Goal: Transaction & Acquisition: Purchase product/service

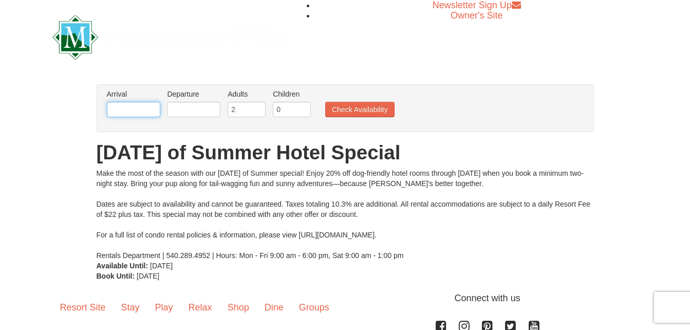
click at [126, 110] on input "text" at bounding box center [133, 109] width 53 height 15
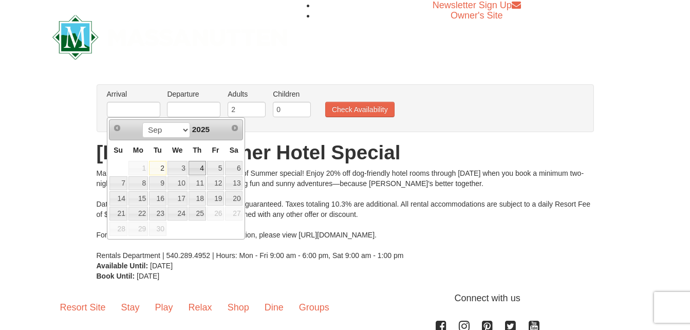
click at [200, 166] on link "4" at bounding box center [196, 168] width 17 height 14
type input "[DATE]"
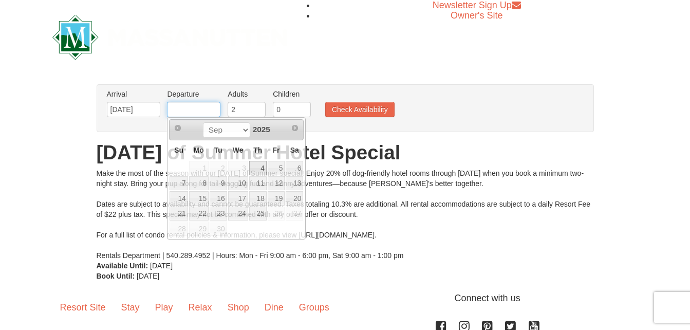
click at [207, 108] on input "text" at bounding box center [193, 109] width 53 height 15
click at [295, 168] on link "6" at bounding box center [294, 168] width 17 height 14
type input "[DATE]"
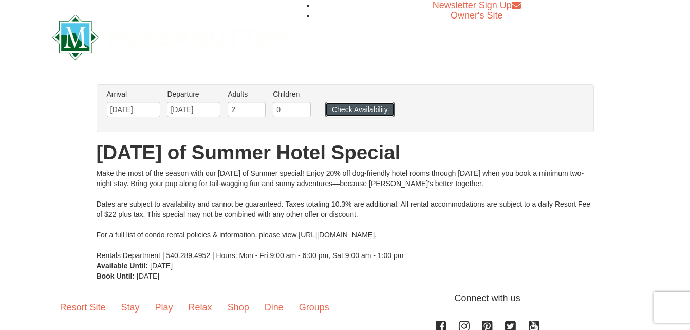
click at [358, 111] on button "Check Availability" at bounding box center [359, 109] width 69 height 15
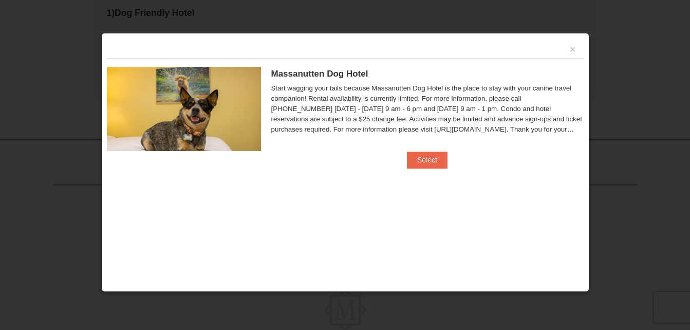
scroll to position [277, 0]
click at [575, 51] on button "×" at bounding box center [573, 49] width 6 height 10
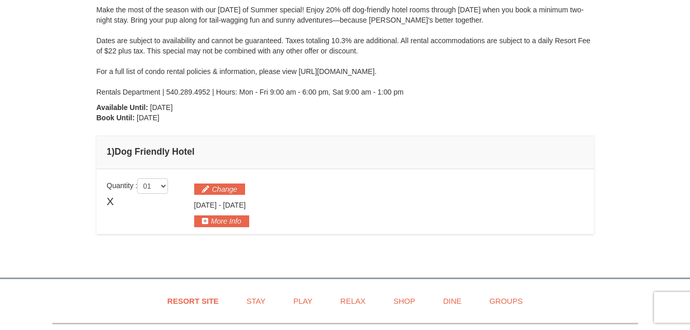
scroll to position [140, 0]
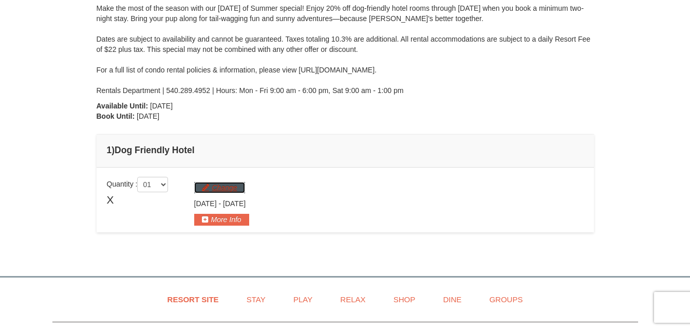
click at [220, 187] on button "Change" at bounding box center [219, 187] width 51 height 11
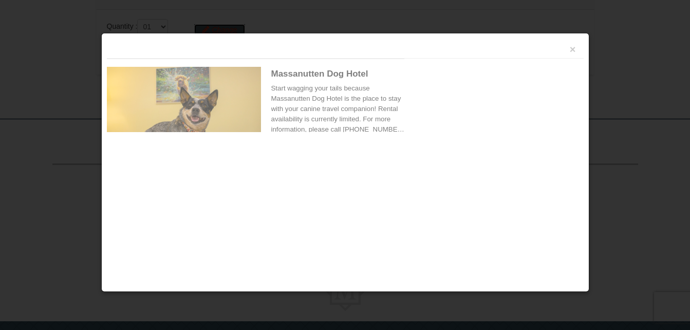
scroll to position [316, 0]
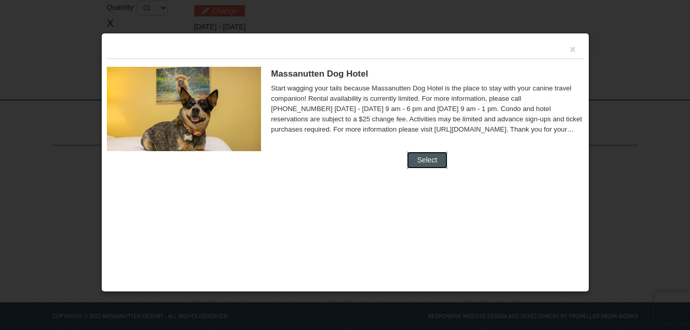
click at [440, 156] on button "Select" at bounding box center [427, 160] width 41 height 16
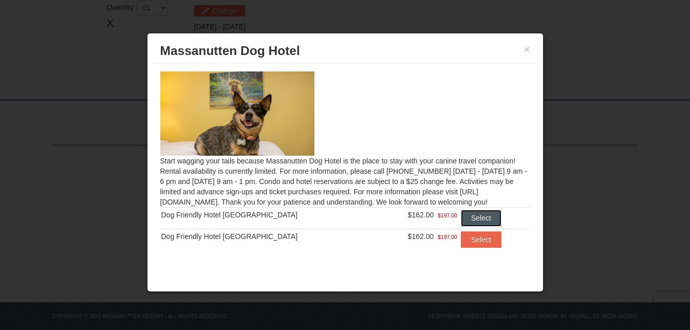
click at [461, 214] on button "Select" at bounding box center [481, 218] width 41 height 16
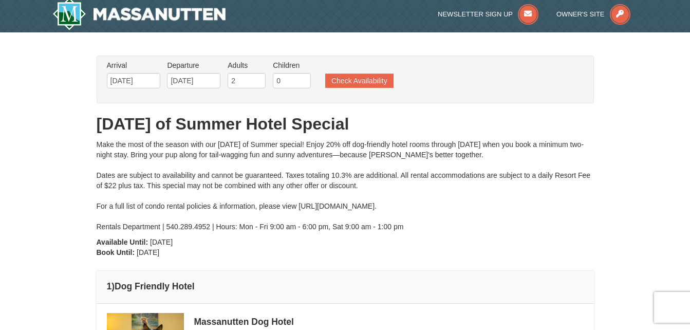
scroll to position [0, 0]
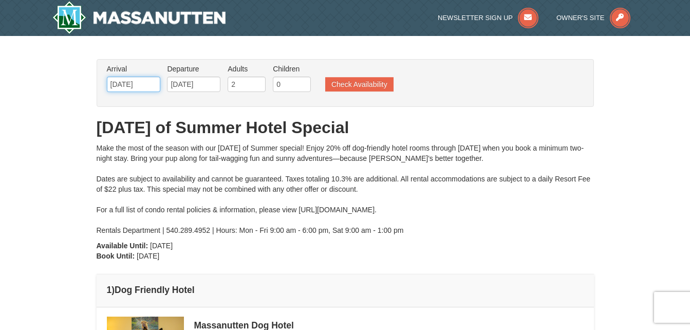
click at [149, 83] on input "[DATE]" at bounding box center [133, 84] width 53 height 15
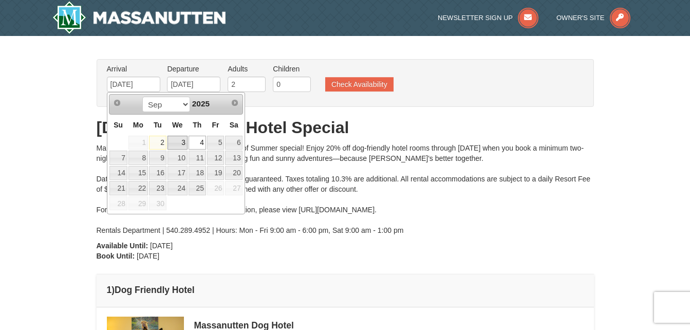
click at [180, 142] on link "3" at bounding box center [177, 143] width 20 height 14
type input "09/03/2025"
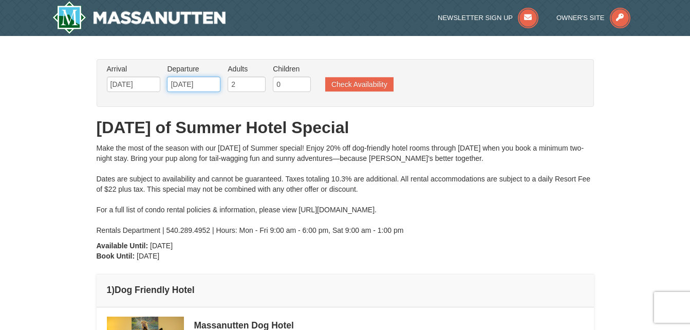
click at [204, 82] on input "09/06/2025" at bounding box center [193, 84] width 53 height 15
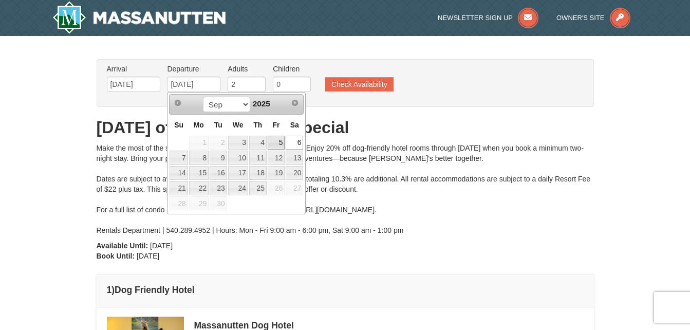
click at [271, 142] on link "5" at bounding box center [276, 143] width 17 height 14
type input "09/05/2025"
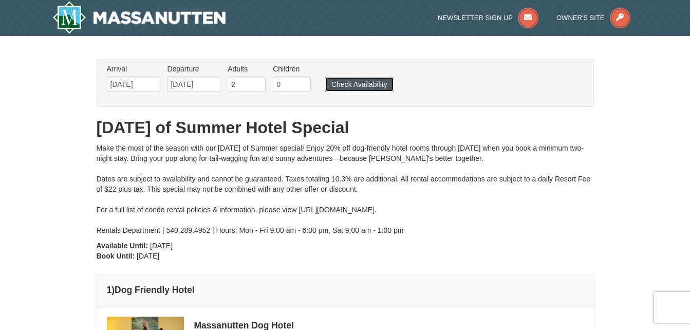
click at [351, 84] on button "Check Availability" at bounding box center [359, 84] width 68 height 14
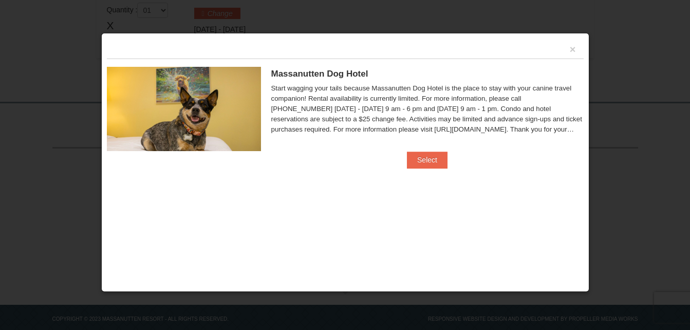
scroll to position [314, 0]
click at [430, 160] on button "Select" at bounding box center [427, 160] width 41 height 16
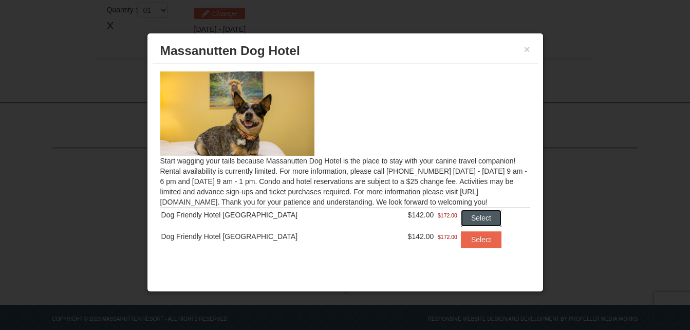
click at [461, 217] on button "Select" at bounding box center [481, 218] width 41 height 16
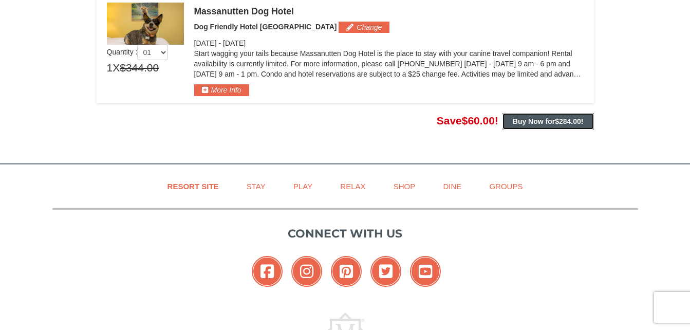
click at [534, 120] on strong "Buy Now for $284.00 !" at bounding box center [548, 121] width 71 height 8
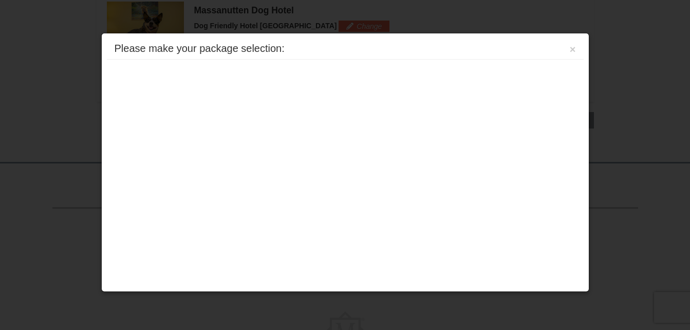
scroll to position [316, 0]
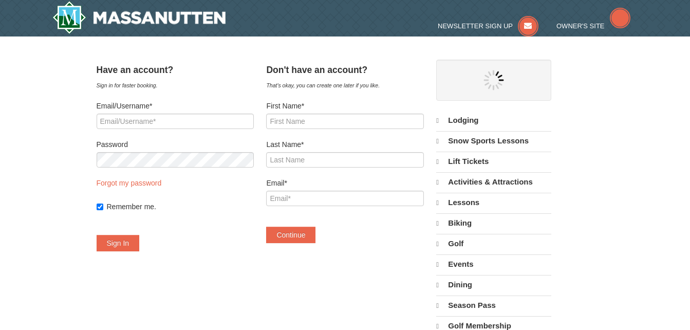
select select "9"
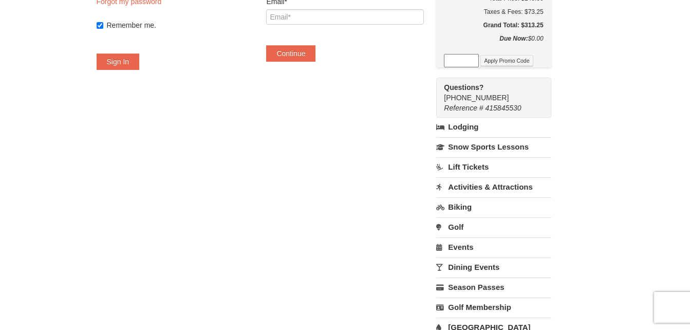
scroll to position [205, 0]
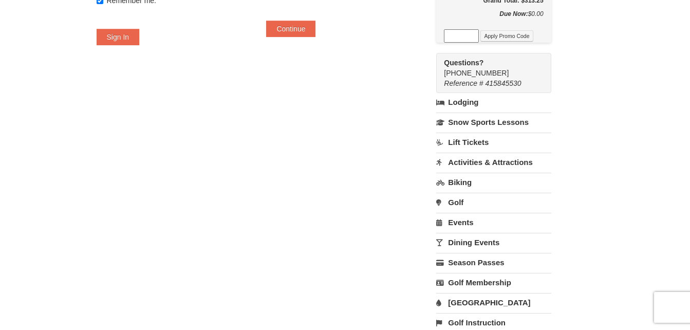
click at [496, 154] on link "Activities & Attractions" at bounding box center [493, 162] width 115 height 19
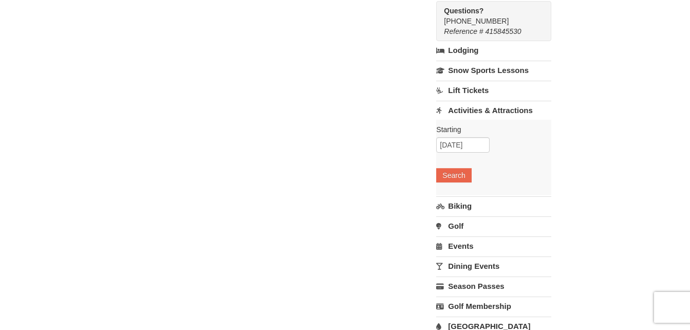
scroll to position [274, 0]
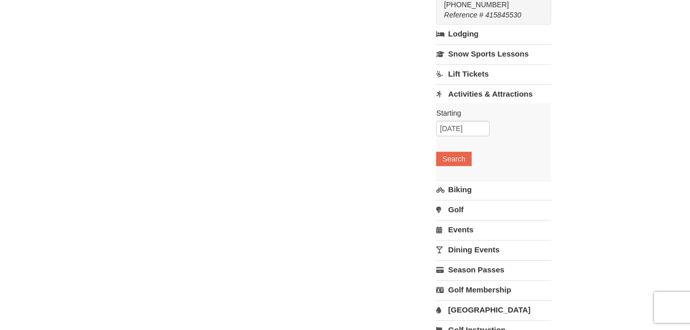
click at [480, 182] on link "Biking" at bounding box center [493, 189] width 115 height 19
click at [474, 200] on link "Golf" at bounding box center [493, 209] width 115 height 19
click at [476, 104] on link "Biking" at bounding box center [493, 113] width 115 height 19
click at [470, 172] on button "Search" at bounding box center [453, 179] width 35 height 14
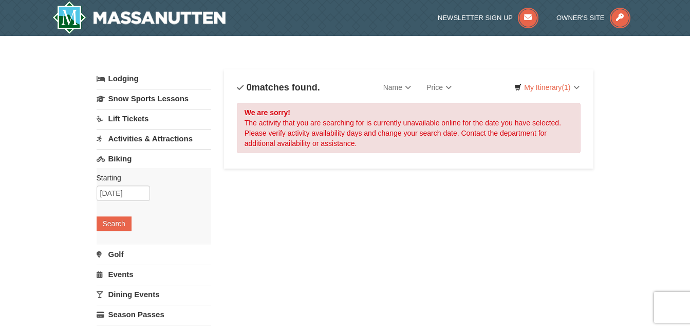
click at [168, 138] on link "Activities & Attractions" at bounding box center [154, 138] width 115 height 19
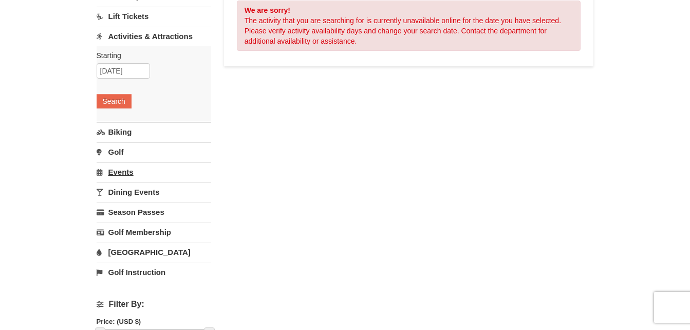
scroll to position [103, 0]
click at [163, 192] on link "Dining Events" at bounding box center [154, 191] width 115 height 19
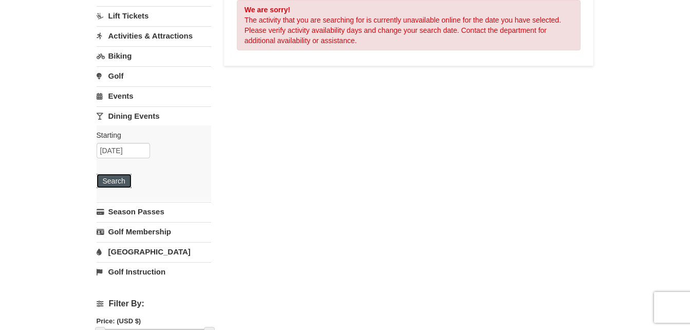
click at [109, 182] on button "Search" at bounding box center [114, 181] width 35 height 14
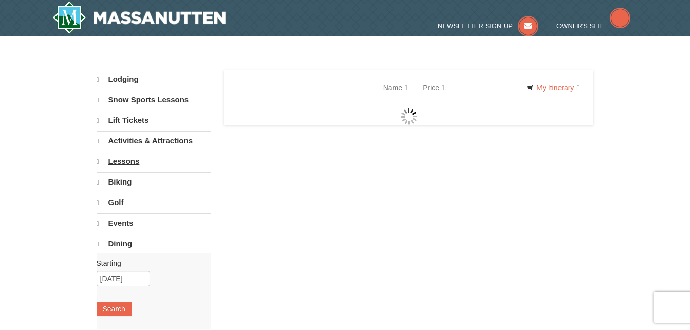
select select "9"
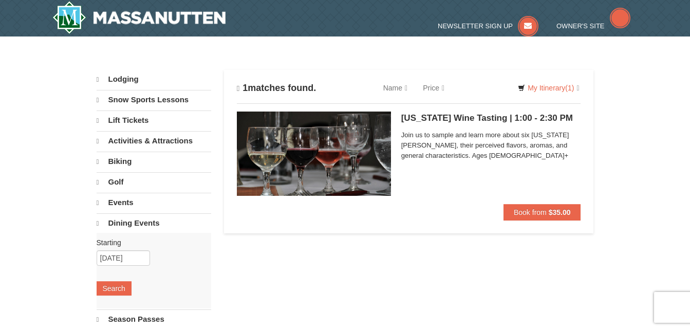
click at [122, 160] on link "Biking" at bounding box center [154, 162] width 115 height 20
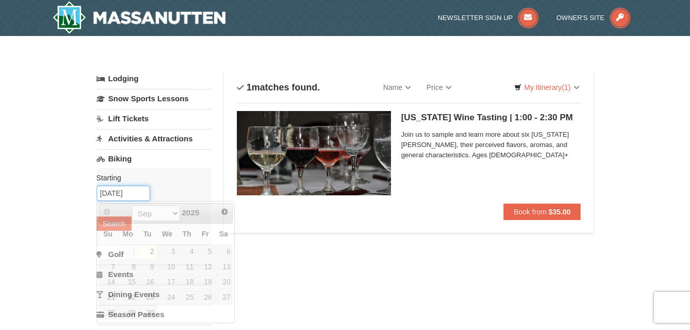
click at [136, 200] on input "09/02/2025" at bounding box center [123, 192] width 53 height 15
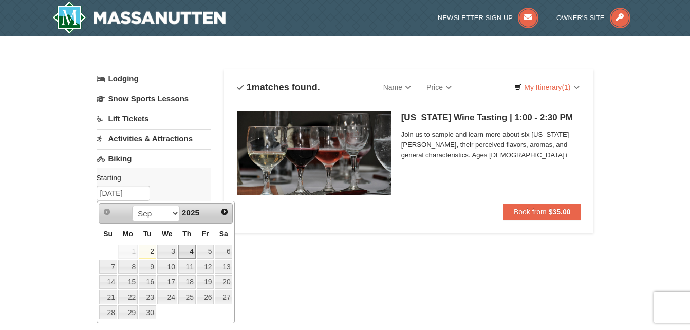
click at [188, 249] on link "4" at bounding box center [186, 251] width 17 height 14
type input "09/04/2025"
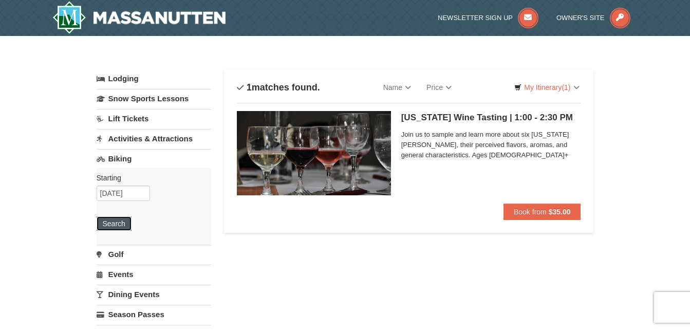
click at [120, 227] on button "Search" at bounding box center [114, 223] width 35 height 14
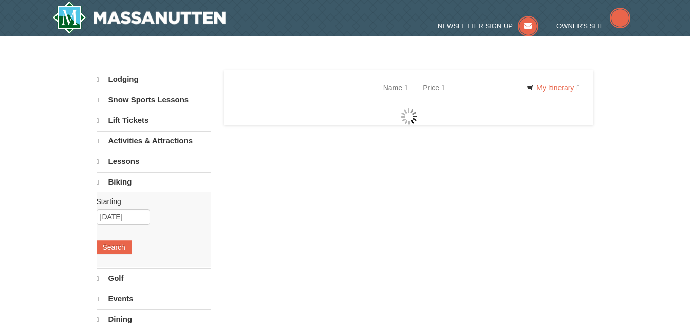
select select "9"
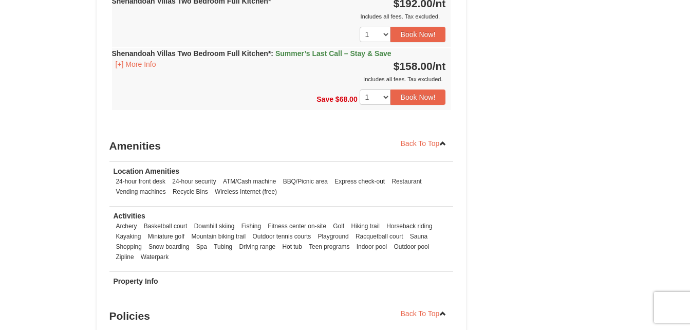
scroll to position [1455, 0]
